Goal: Find specific page/section: Find specific page/section

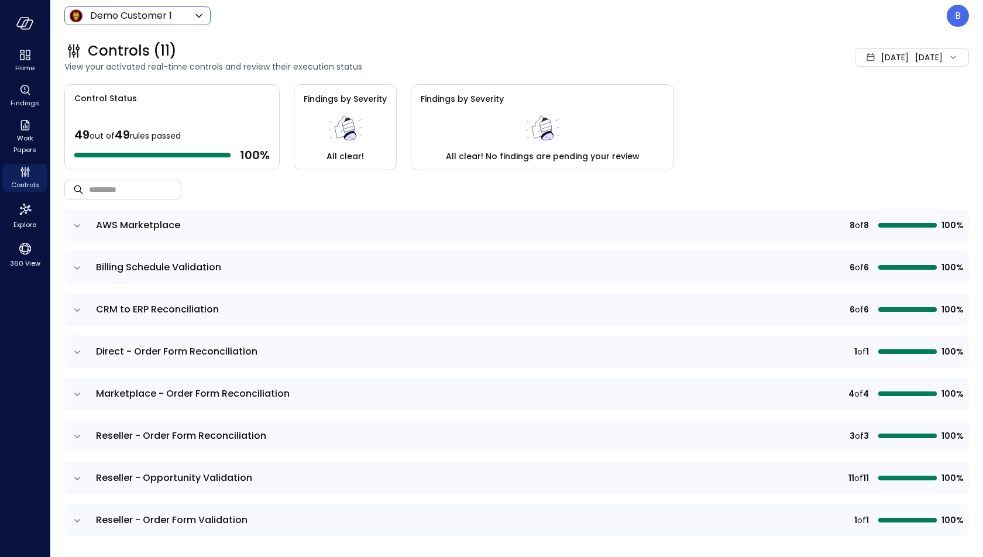
click at [179, 15] on body "Home Findings Work Papers Controls Explore 360 View Demo Customer 1 ***** ​ B C…" at bounding box center [491, 278] width 983 height 557
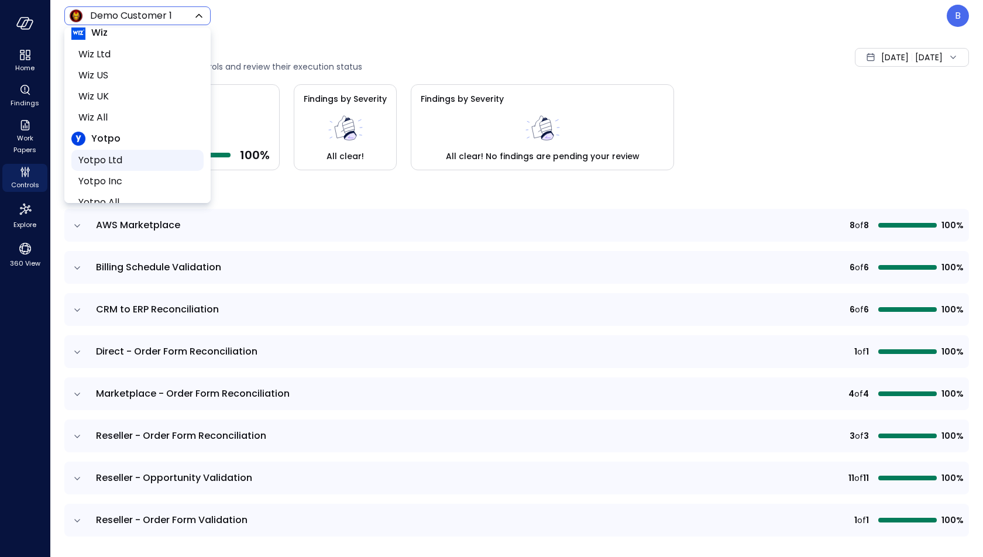
scroll to position [206, 0]
click at [136, 95] on span "Wiz US" at bounding box center [136, 95] width 116 height 14
type input "******"
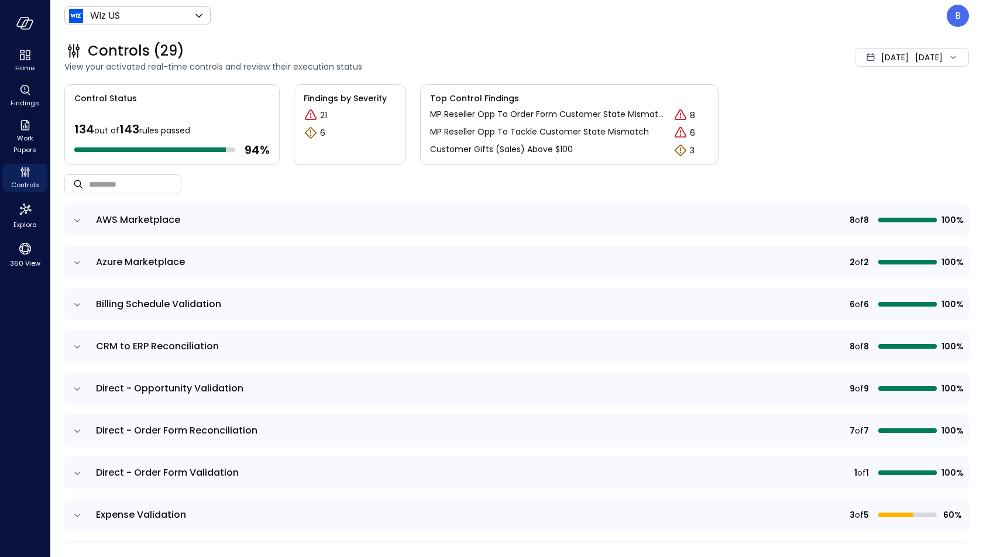
click at [77, 215] on icon "expand row" at bounding box center [77, 221] width 12 height 12
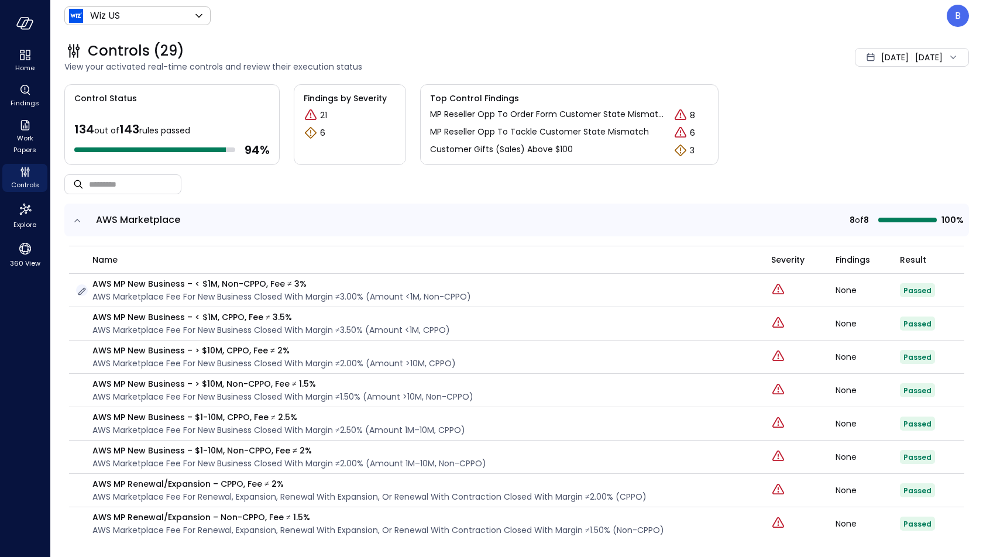
click at [81, 291] on icon "button" at bounding box center [82, 291] width 12 height 12
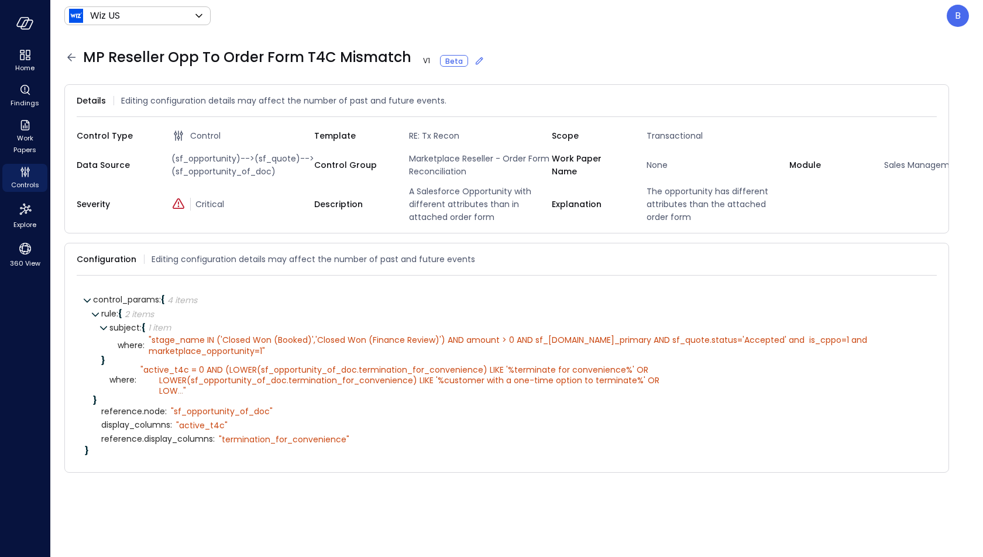
click at [261, 57] on span "MP Reseller Opp To Order Form T4C Mismatch V 1 Beta" at bounding box center [284, 57] width 402 height 19
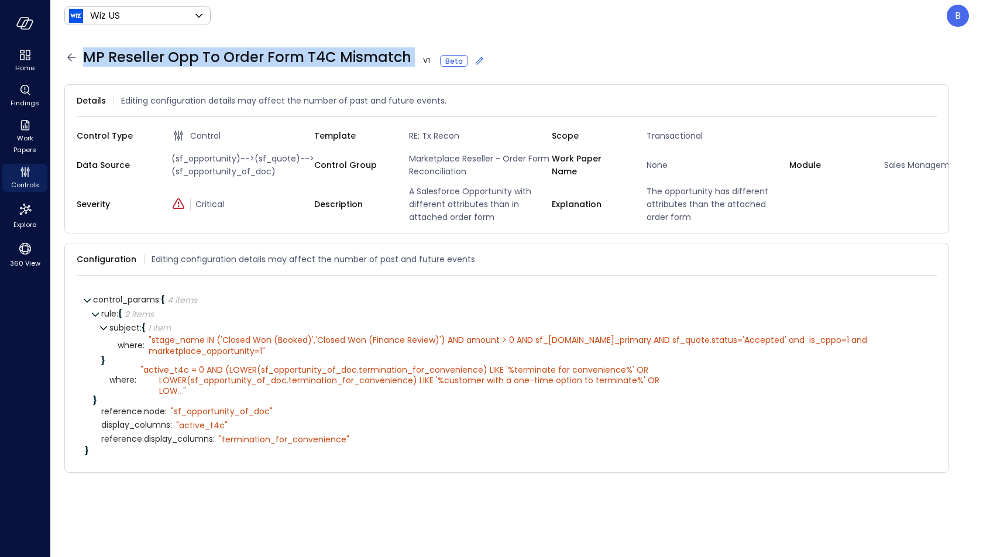
click at [261, 57] on span "MP Reseller Opp To Order Form T4C Mismatch V 1 Beta" at bounding box center [284, 57] width 402 height 19
copy span "MP Reseller Opp To Order Form T4C Mismatch"
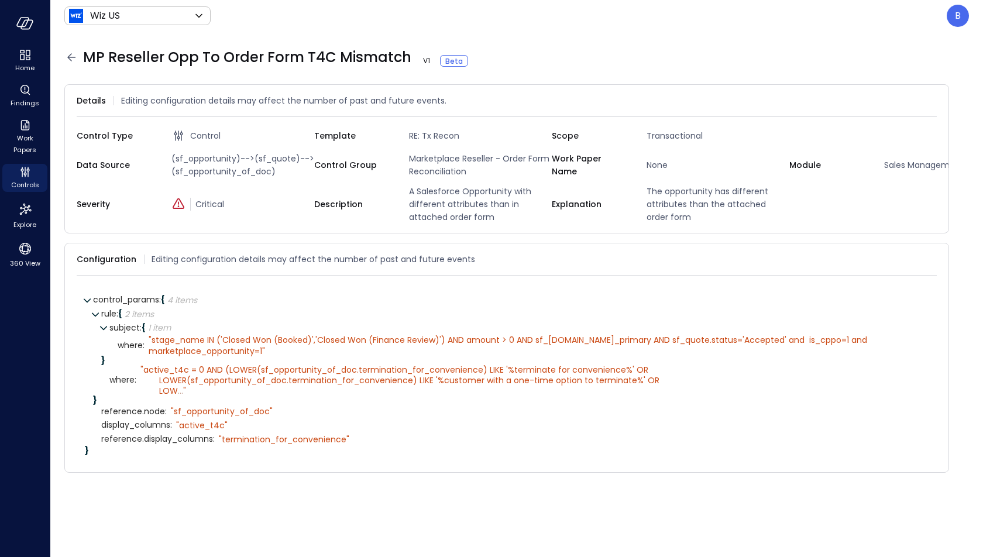
click at [71, 51] on icon at bounding box center [71, 57] width 14 height 14
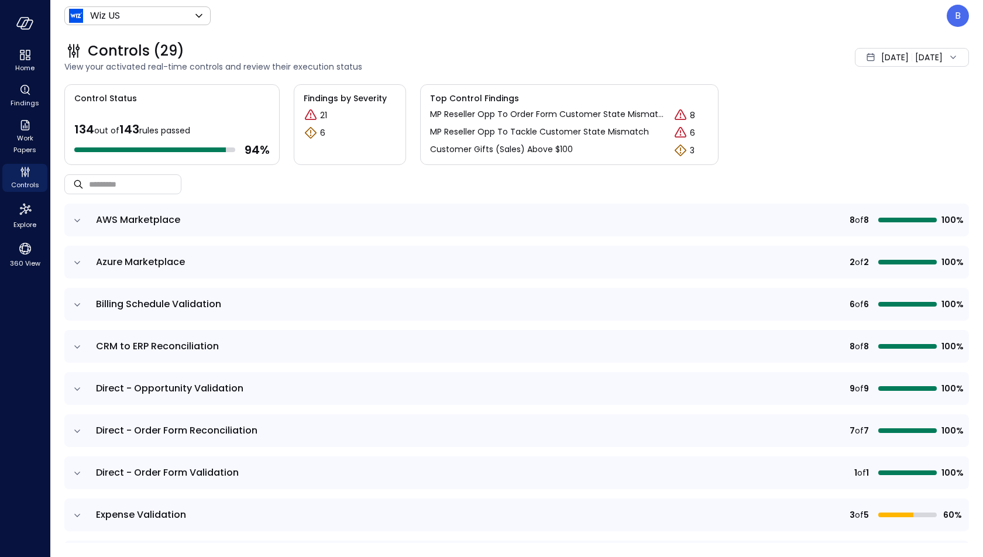
click at [881, 55] on span "[DATE]" at bounding box center [894, 57] width 27 height 13
click at [870, 121] on li "Current Year 2025" at bounding box center [883, 127] width 93 height 19
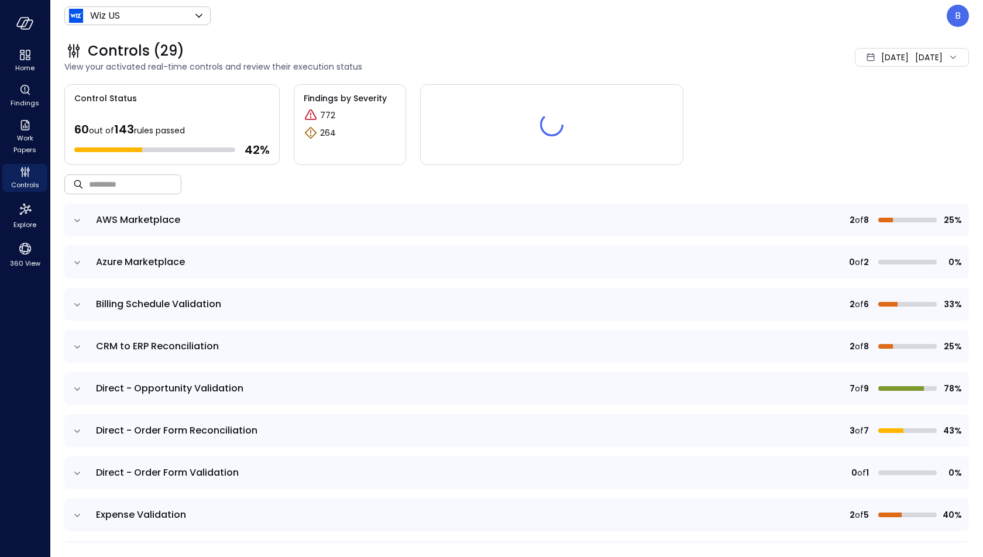
click at [142, 182] on input "text" at bounding box center [135, 183] width 92 height 31
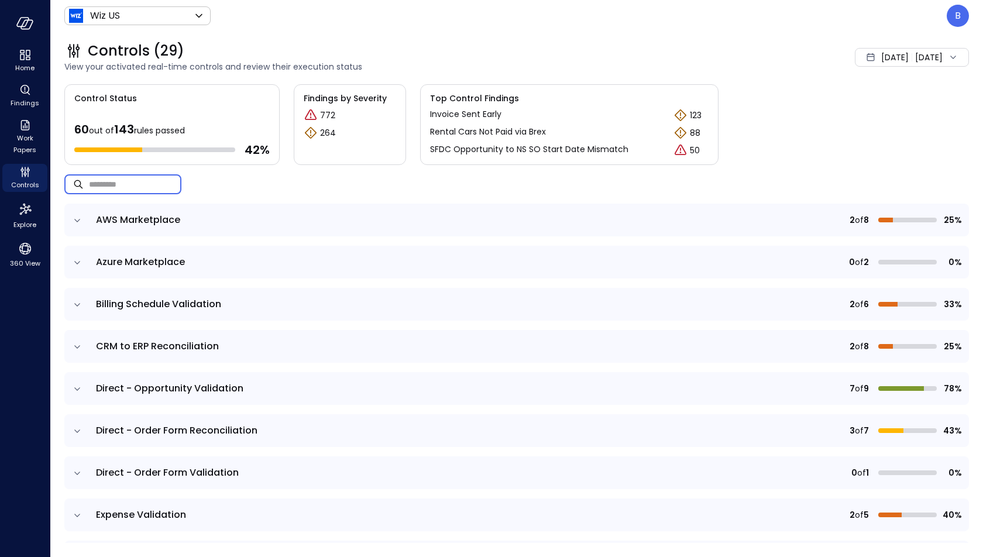
paste input "**********"
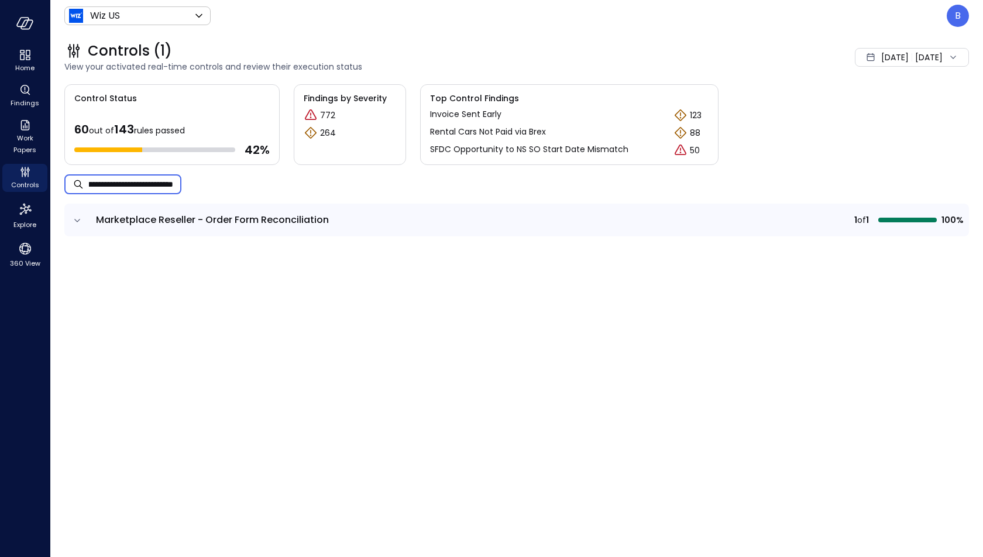
type input "**********"
click at [73, 220] on icon "expand row" at bounding box center [77, 221] width 12 height 12
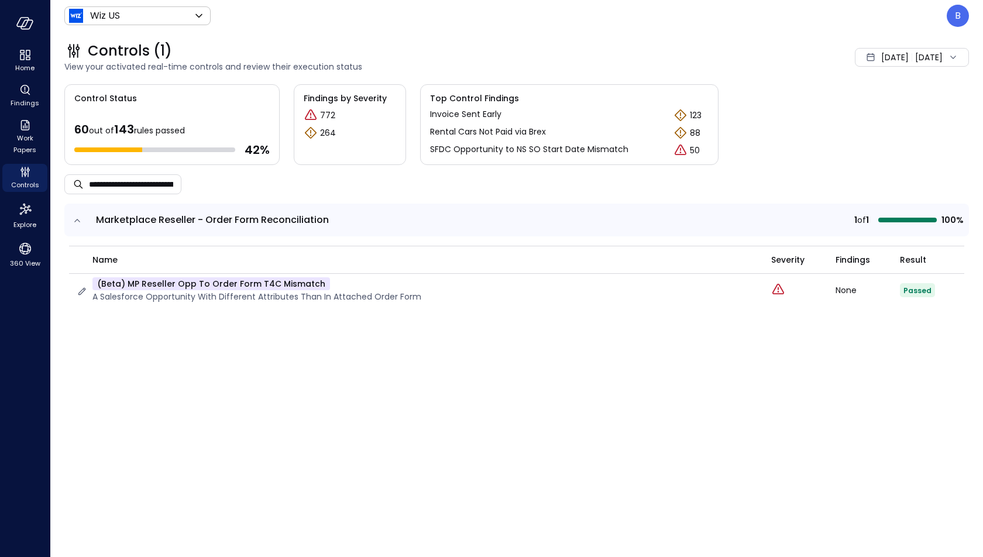
click at [243, 295] on p "A Salesforce Opportunity with different attributes than in attached order form" at bounding box center [256, 296] width 329 height 13
click at [84, 291] on icon "button" at bounding box center [82, 291] width 12 height 12
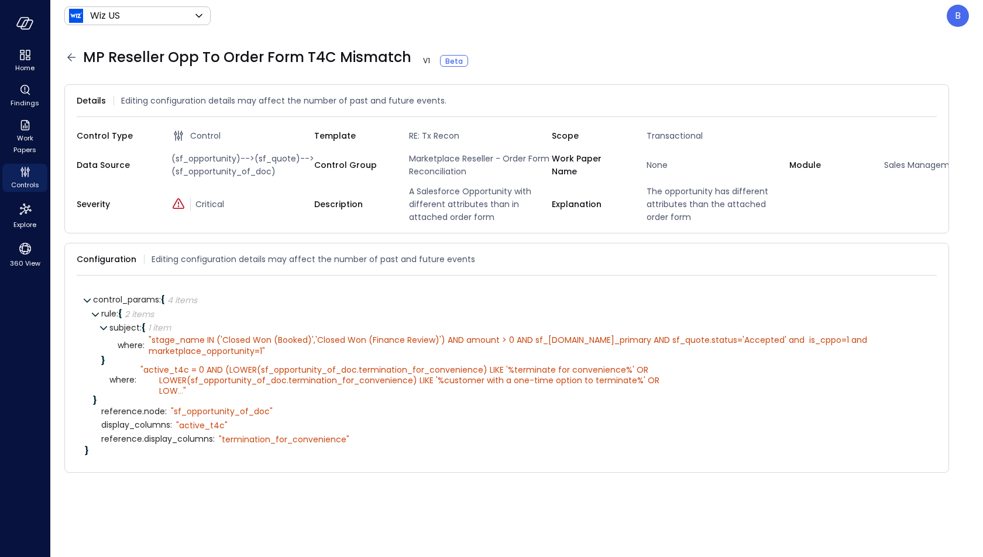
click at [209, 162] on span "(sf_opportunity)-->(sf_quote)-->(sf_opportunity_of_doc)" at bounding box center [240, 165] width 147 height 26
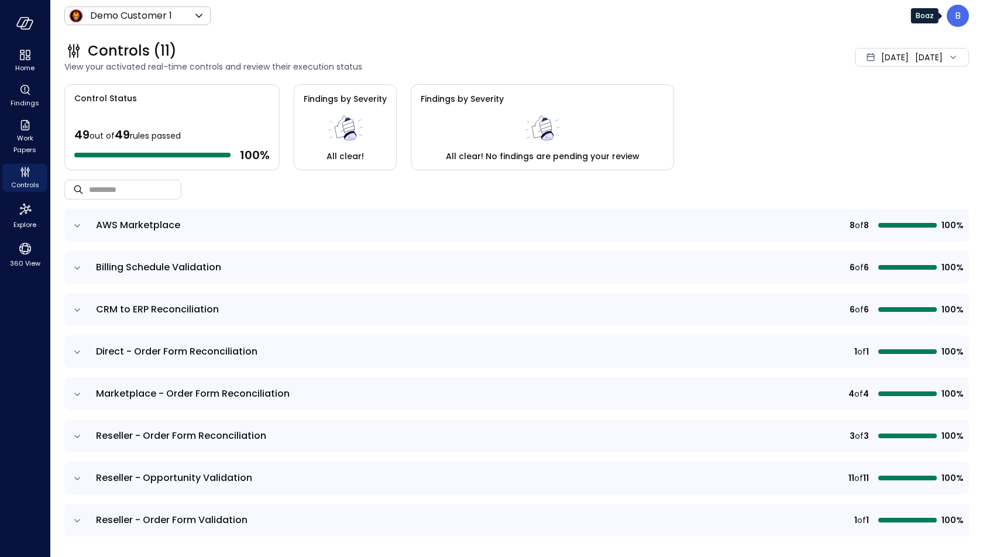
click at [957, 18] on p "B" at bounding box center [958, 16] width 6 height 14
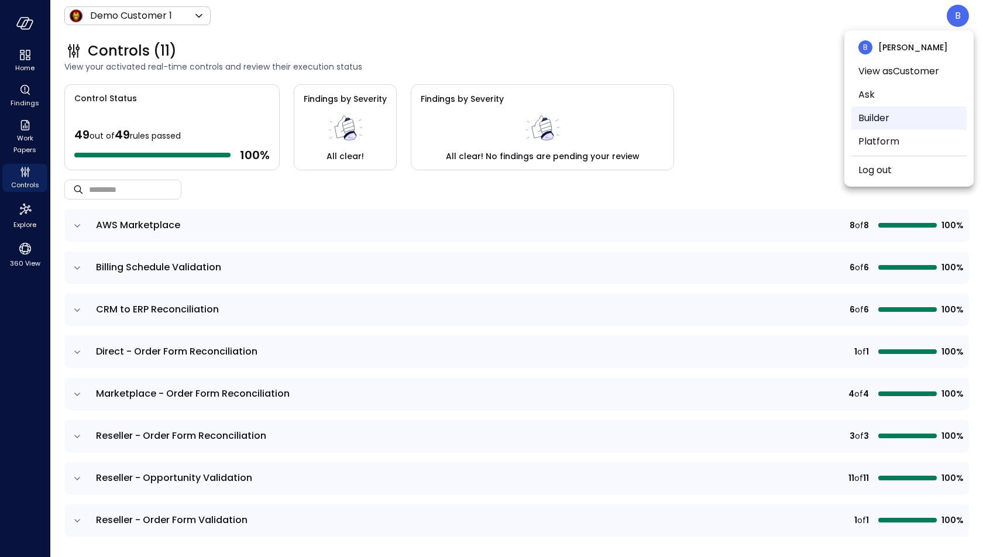
click at [903, 119] on li "Builder" at bounding box center [908, 117] width 115 height 23
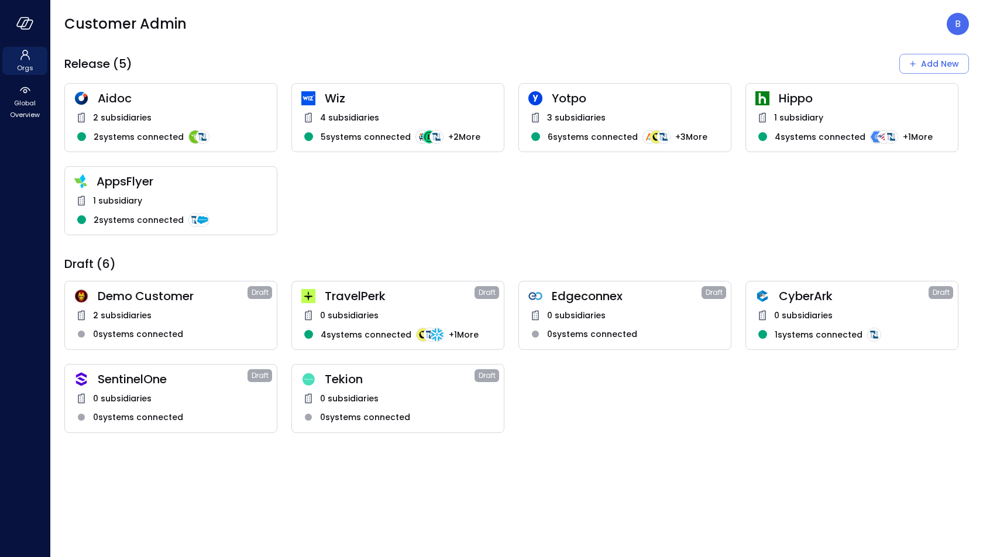
click at [852, 108] on div "Hippo 1 subsidiary 4 systems connected + 1 More" at bounding box center [851, 117] width 213 height 69
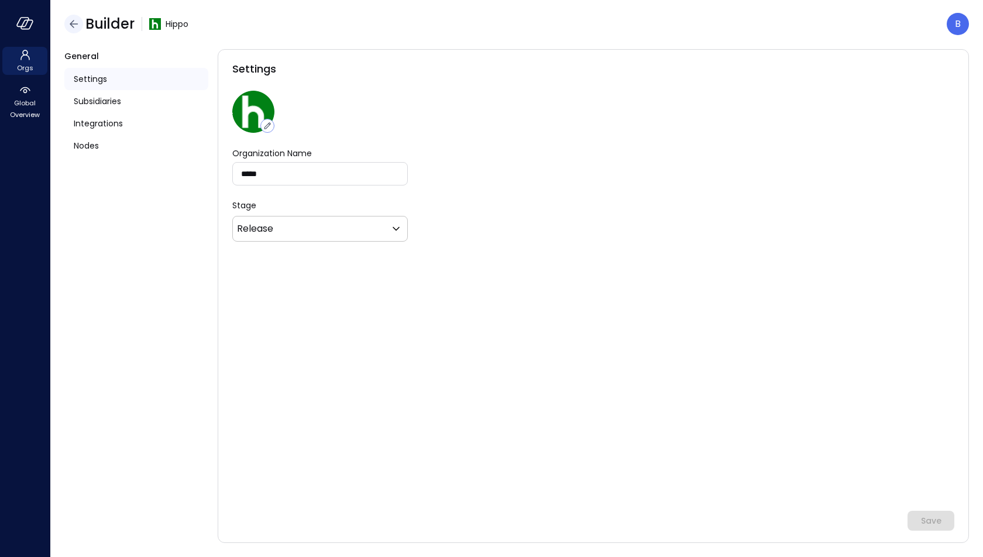
click at [71, 27] on icon "button" at bounding box center [74, 24] width 14 height 14
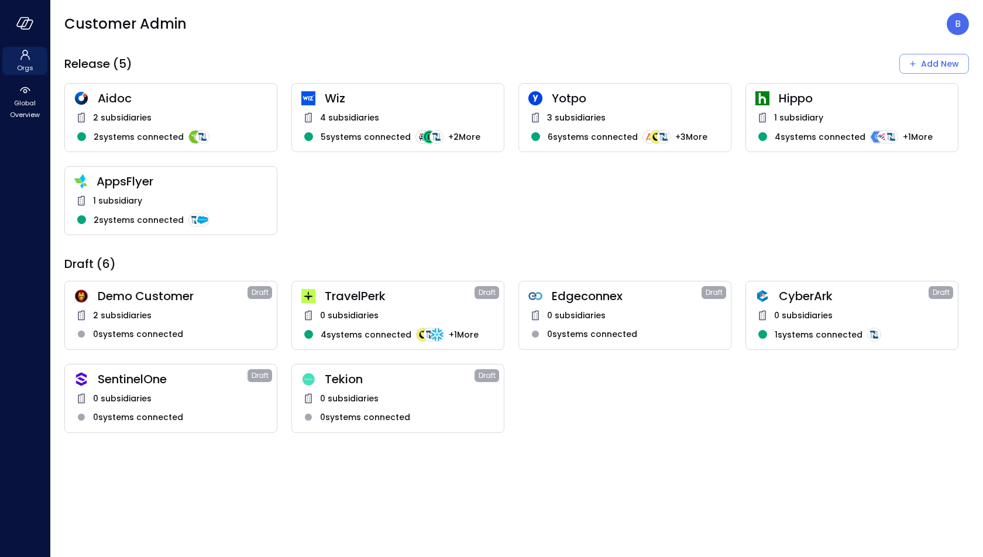
click at [826, 92] on span "Hippo" at bounding box center [864, 98] width 170 height 15
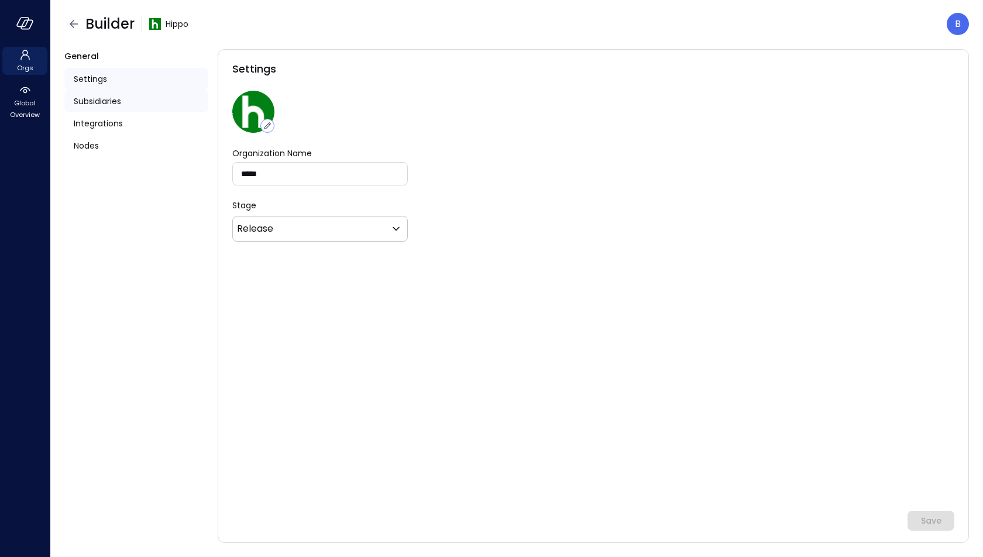
click at [117, 98] on span "Subsidiaries" at bounding box center [97, 101] width 47 height 13
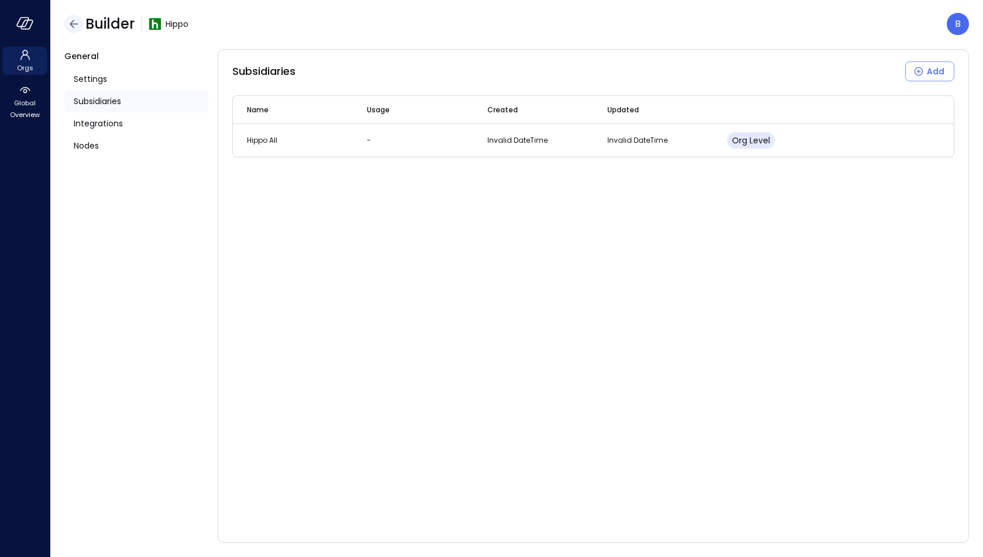
click at [69, 23] on icon "button" at bounding box center [74, 24] width 14 height 14
